Goal: Task Accomplishment & Management: Manage account settings

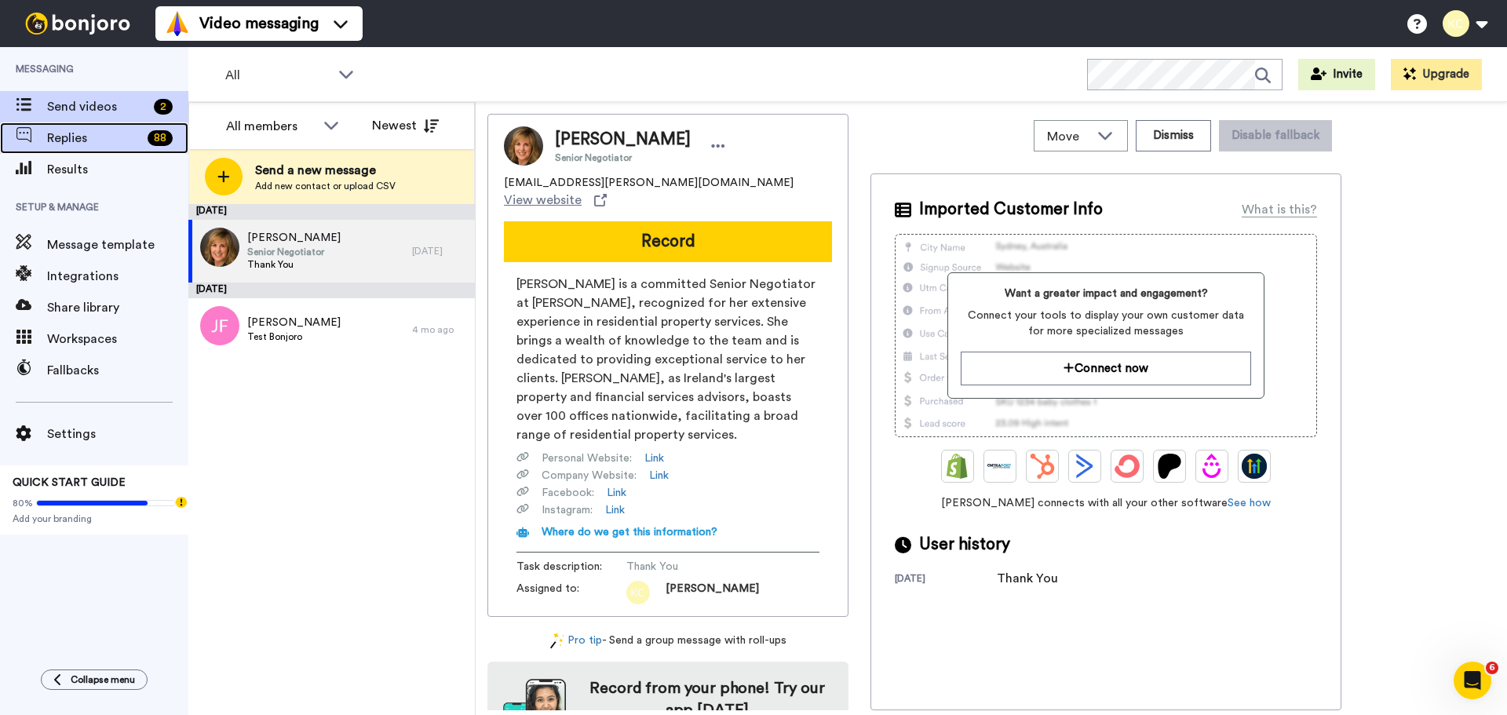
click at [87, 146] on span "Replies" at bounding box center [94, 138] width 94 height 19
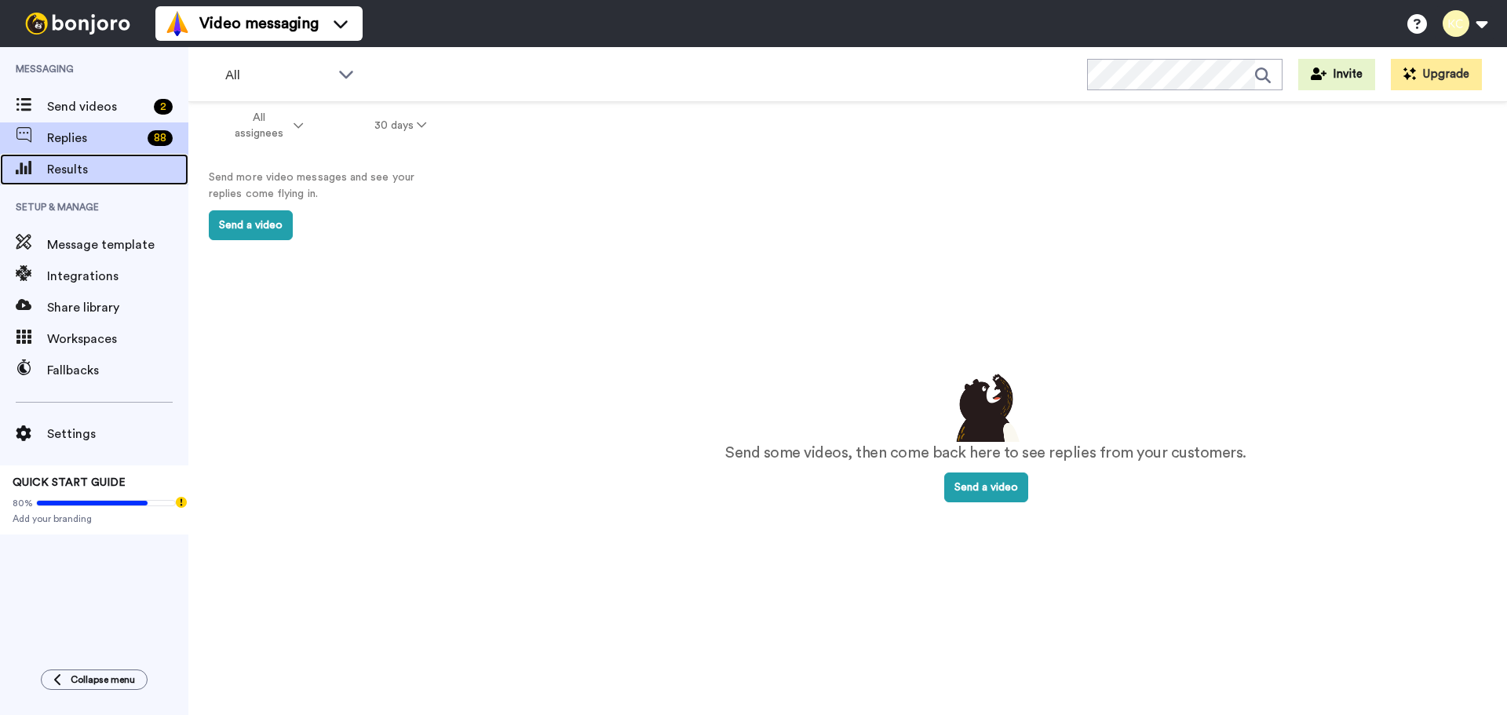
click at [86, 181] on div "Results" at bounding box center [94, 169] width 188 height 31
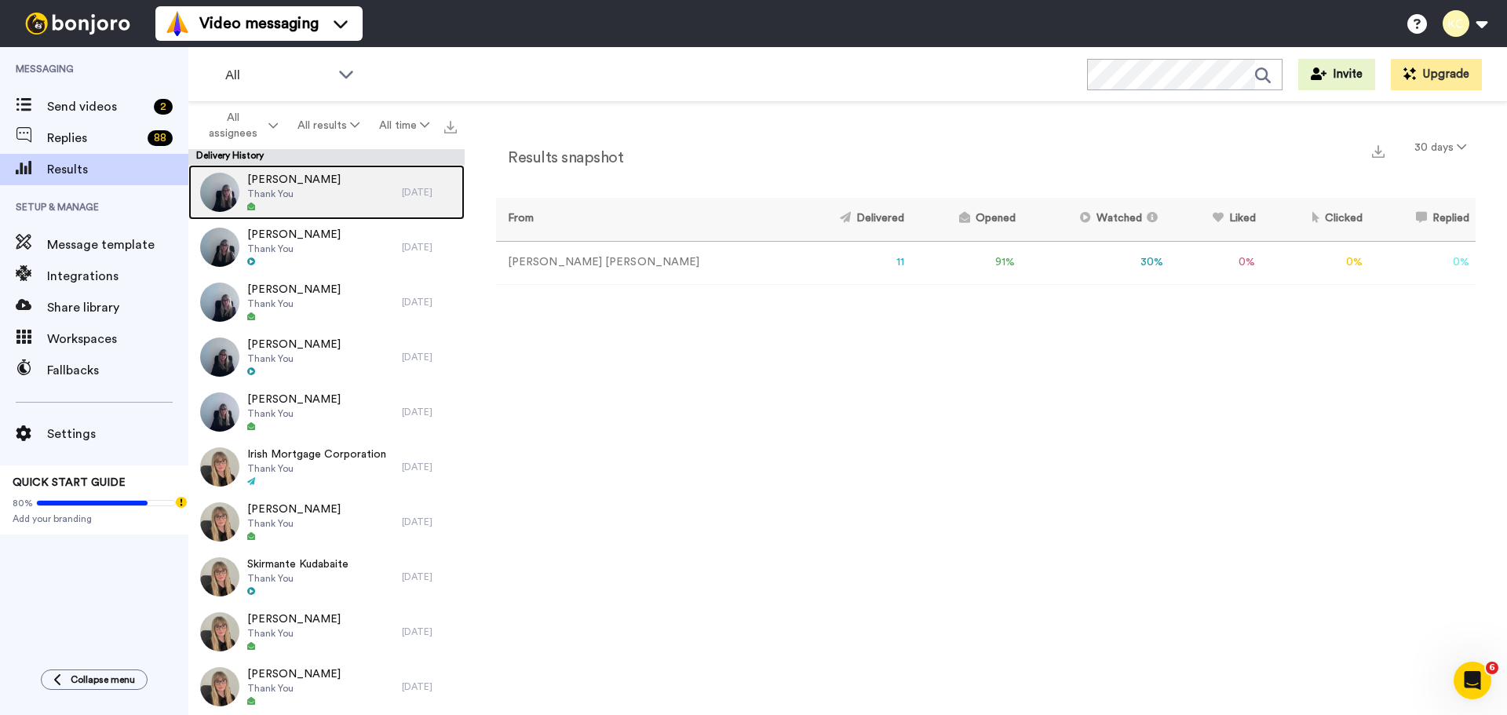
click at [323, 189] on span "Thank You" at bounding box center [293, 194] width 93 height 13
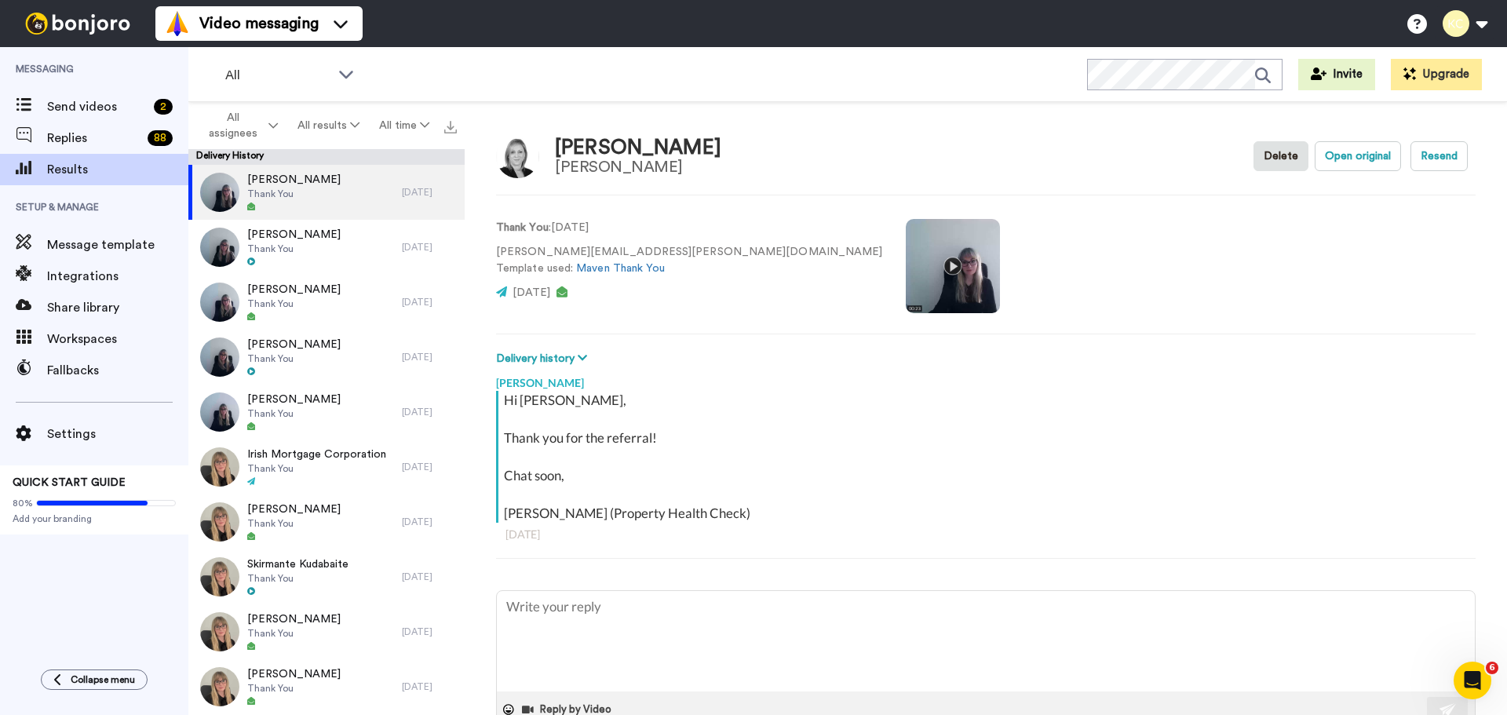
click at [906, 265] on video at bounding box center [953, 266] width 94 height 94
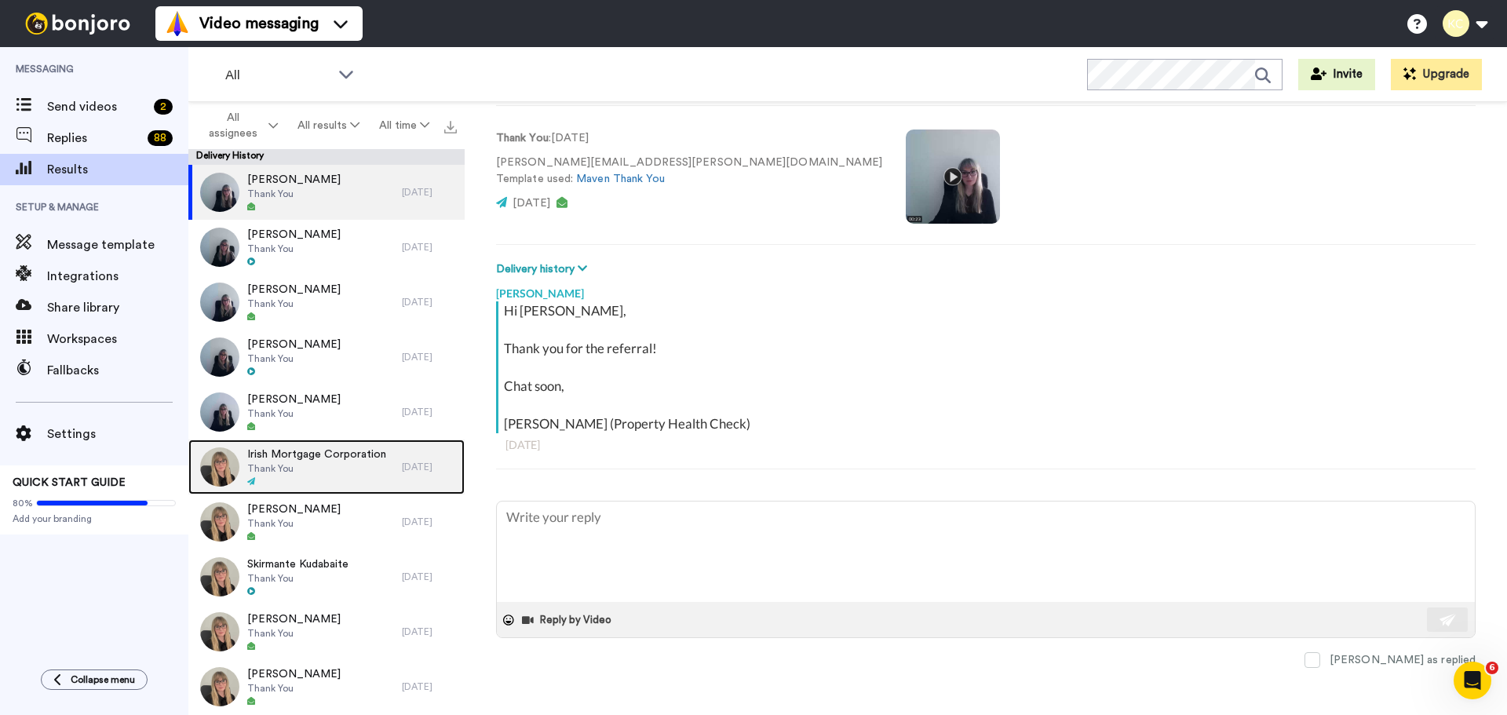
click at [360, 461] on span "Irish Mortgage Corporation" at bounding box center [316, 455] width 139 height 16
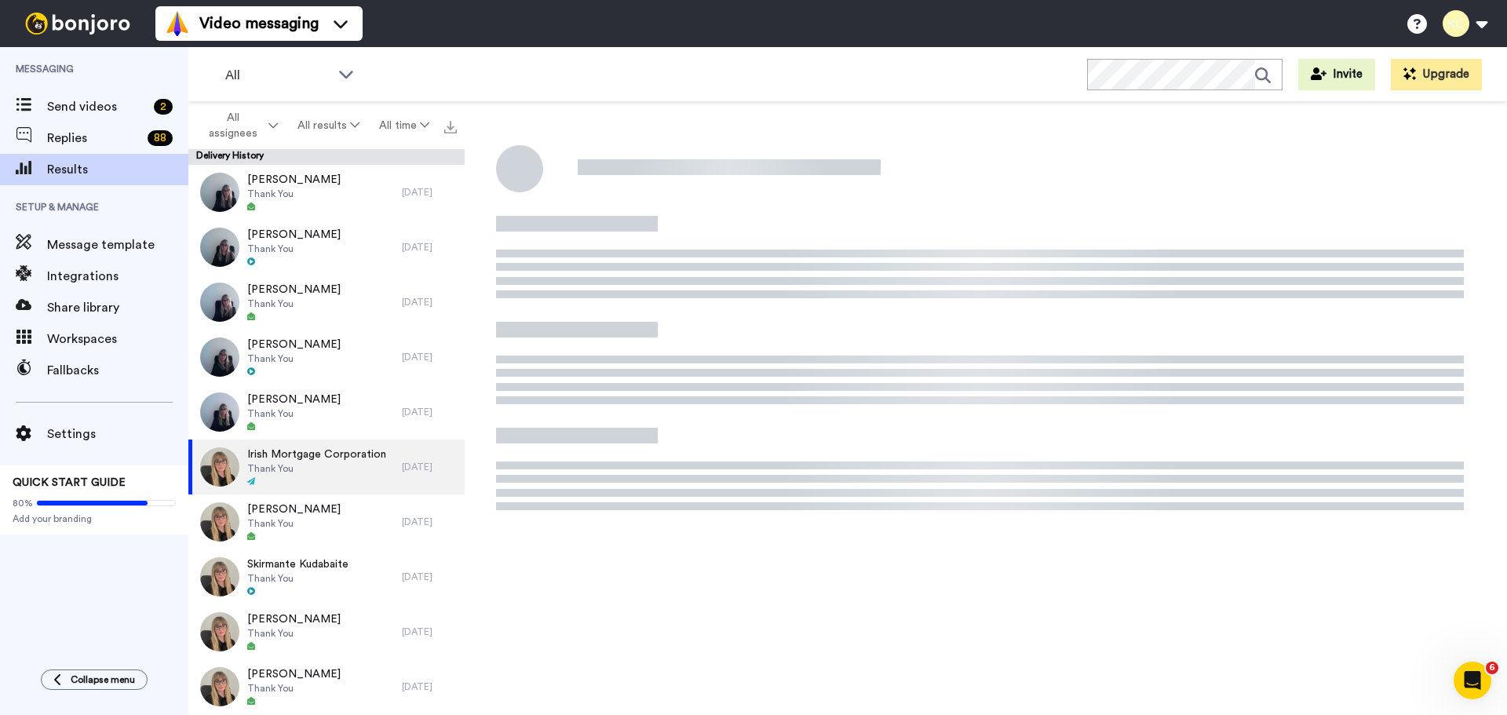
type textarea "x"
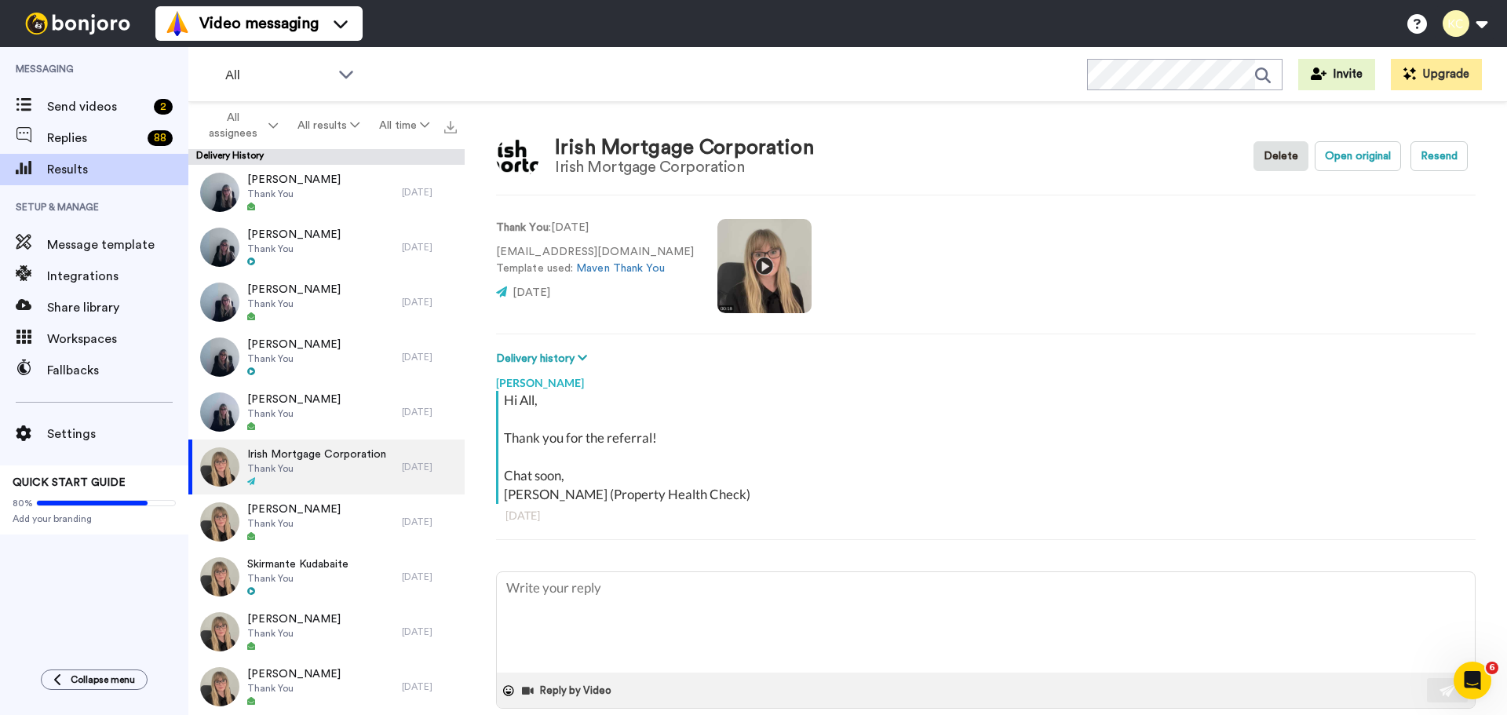
click at [731, 268] on video at bounding box center [764, 266] width 94 height 94
click at [734, 266] on video at bounding box center [764, 266] width 94 height 94
click at [1483, 30] on button at bounding box center [1465, 23] width 60 height 35
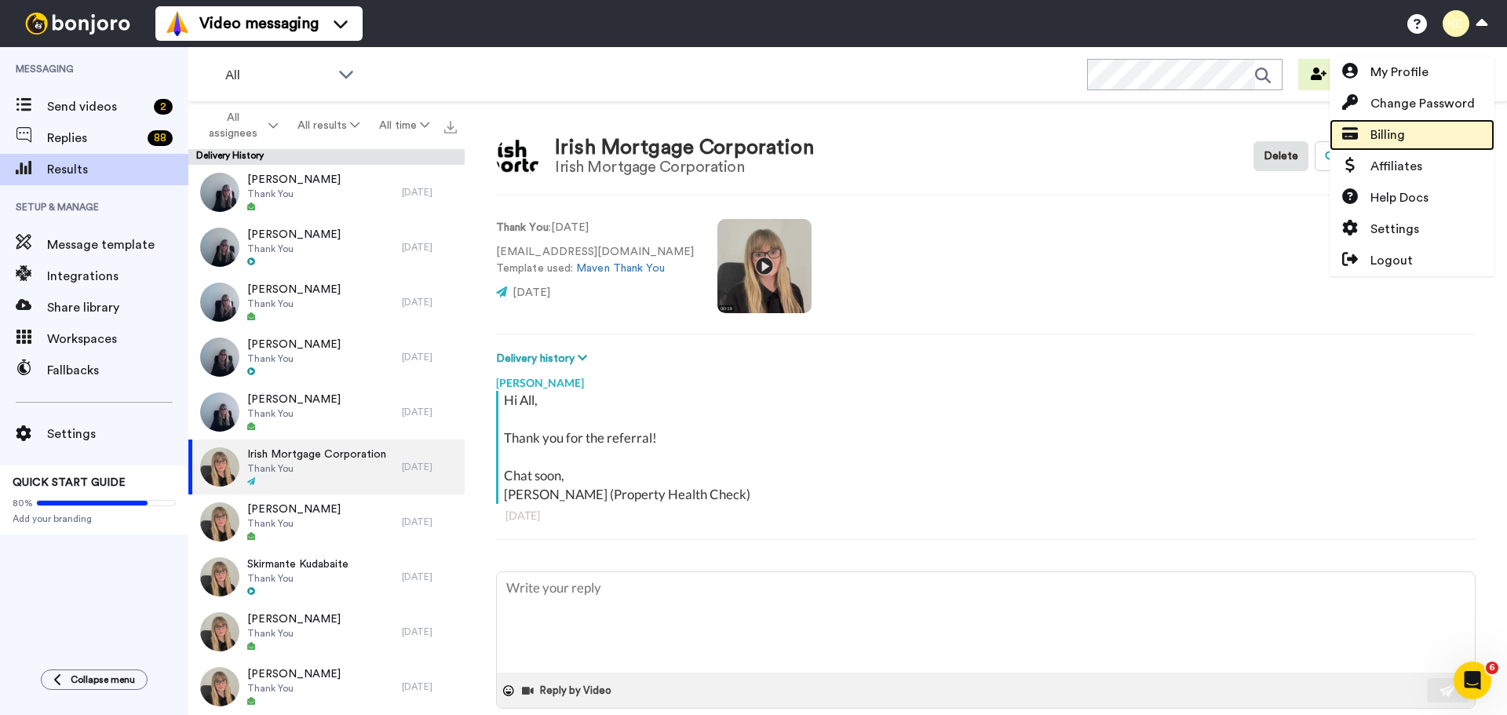
click at [1411, 135] on link "Billing" at bounding box center [1411, 134] width 165 height 31
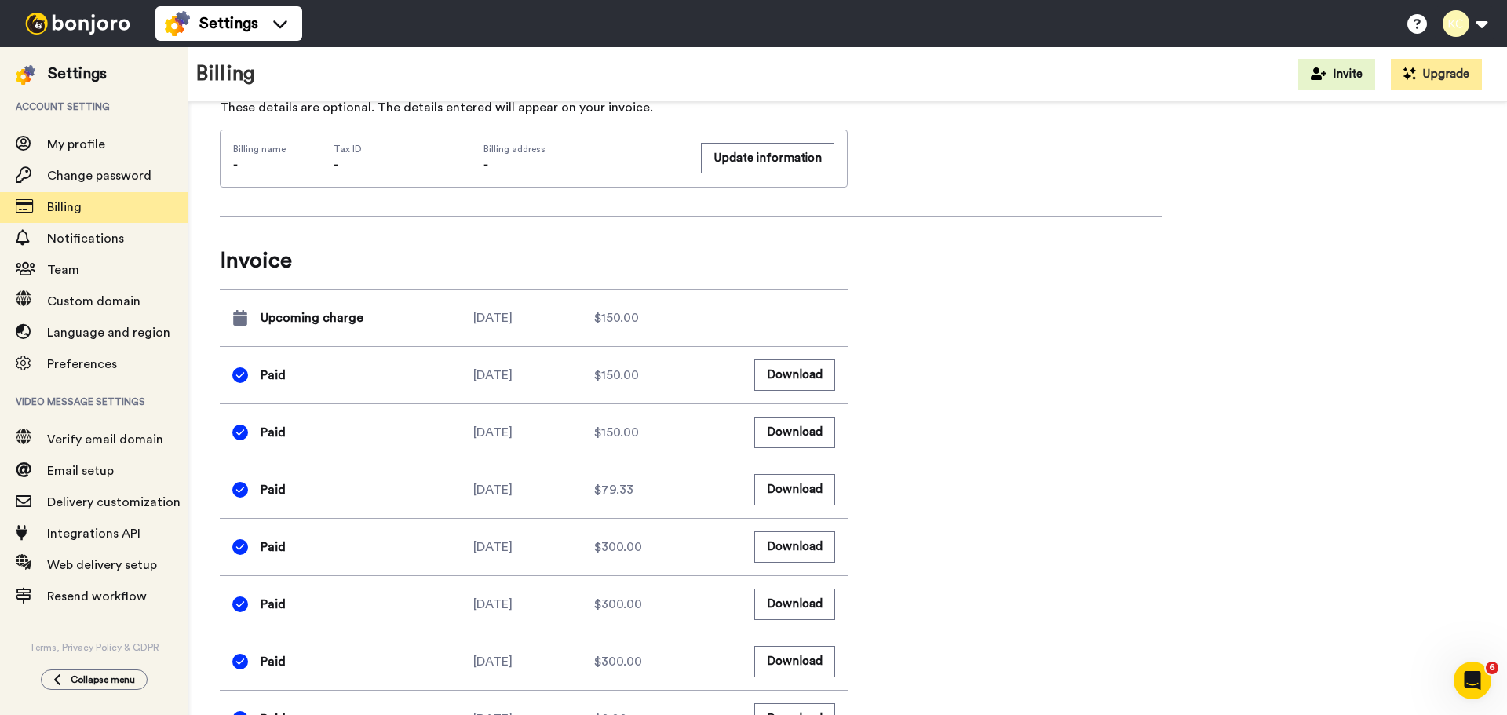
scroll to position [628, 0]
click at [801, 365] on button "Download" at bounding box center [794, 372] width 81 height 31
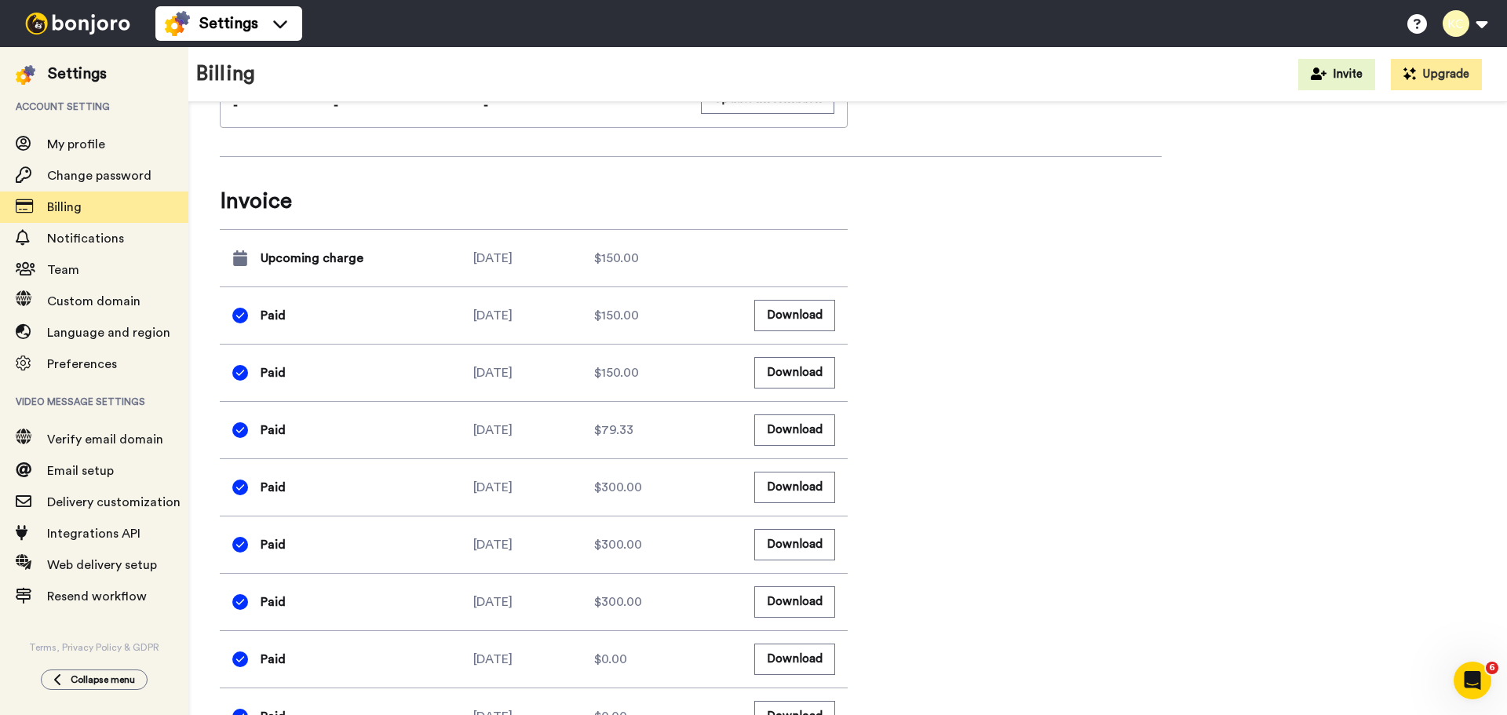
scroll to position [738, 0]
